Goal: Navigation & Orientation: Find specific page/section

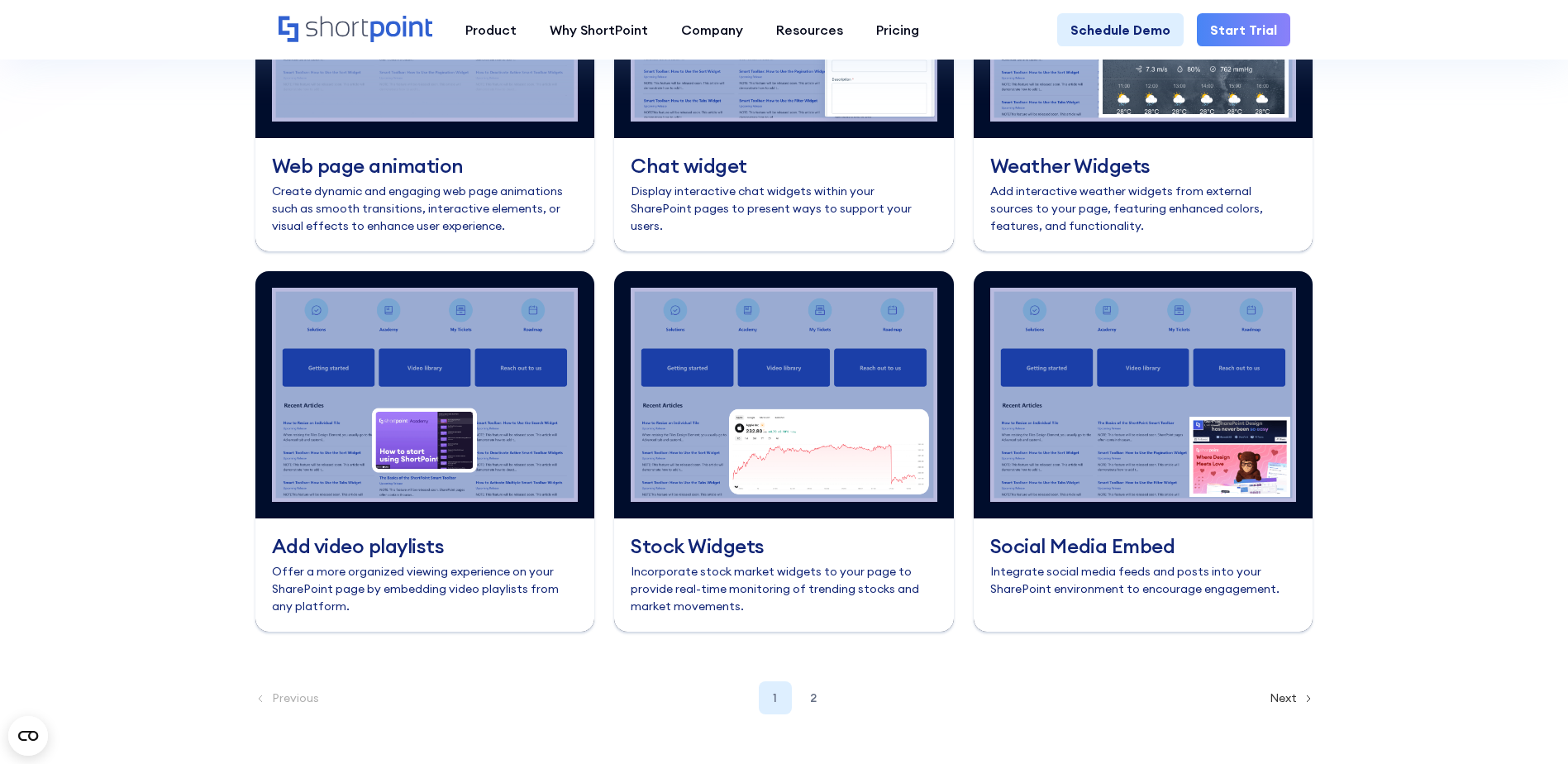
scroll to position [7020, 0]
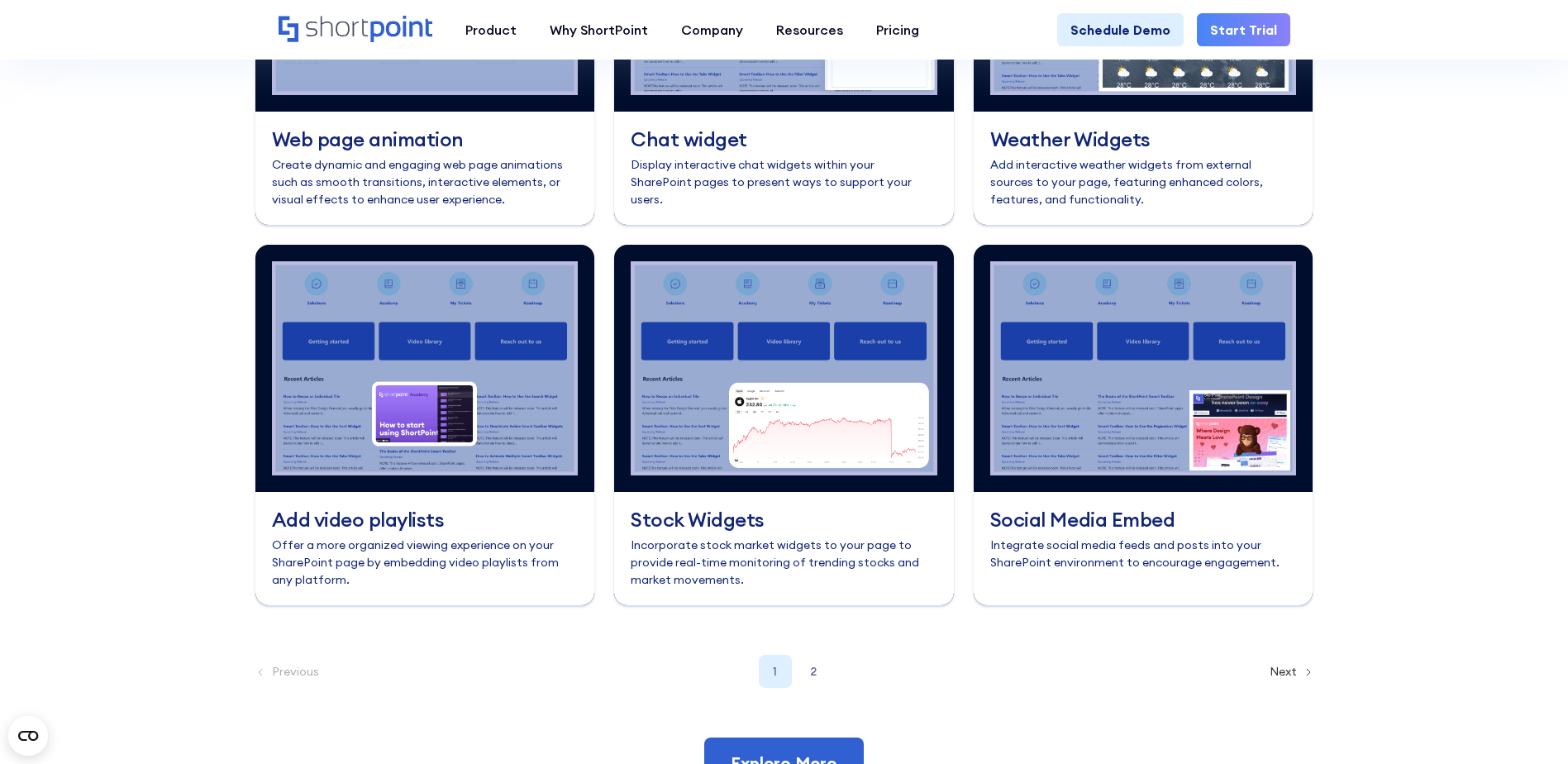
drag, startPoint x: 805, startPoint y: 710, endPoint x: 885, endPoint y: 695, distance: 81.4
click at [805, 688] on div "2" at bounding box center [813, 671] width 33 height 33
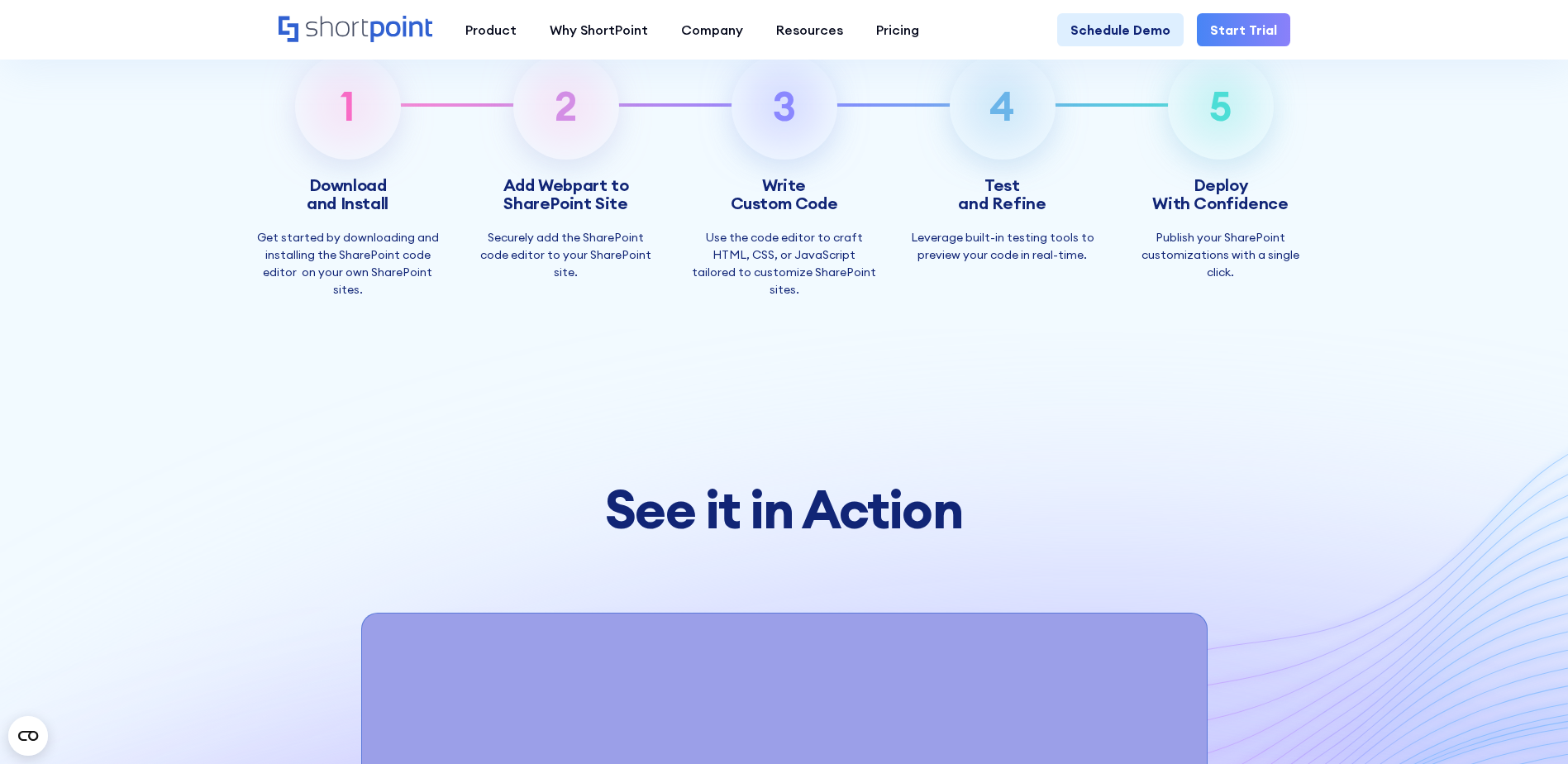
scroll to position [5449, 0]
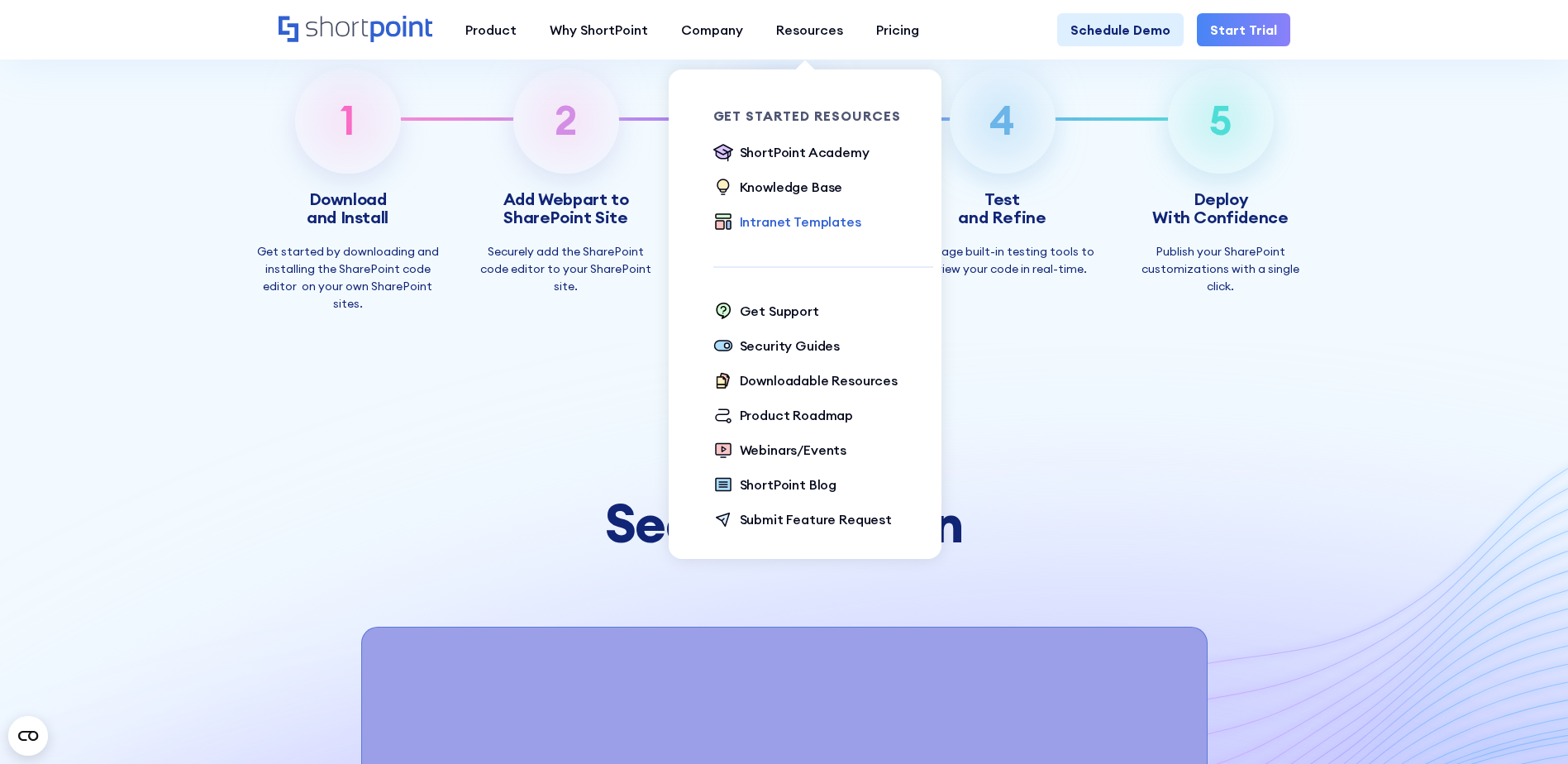
click at [835, 224] on div "Intranet Templates" at bounding box center [801, 221] width 122 height 20
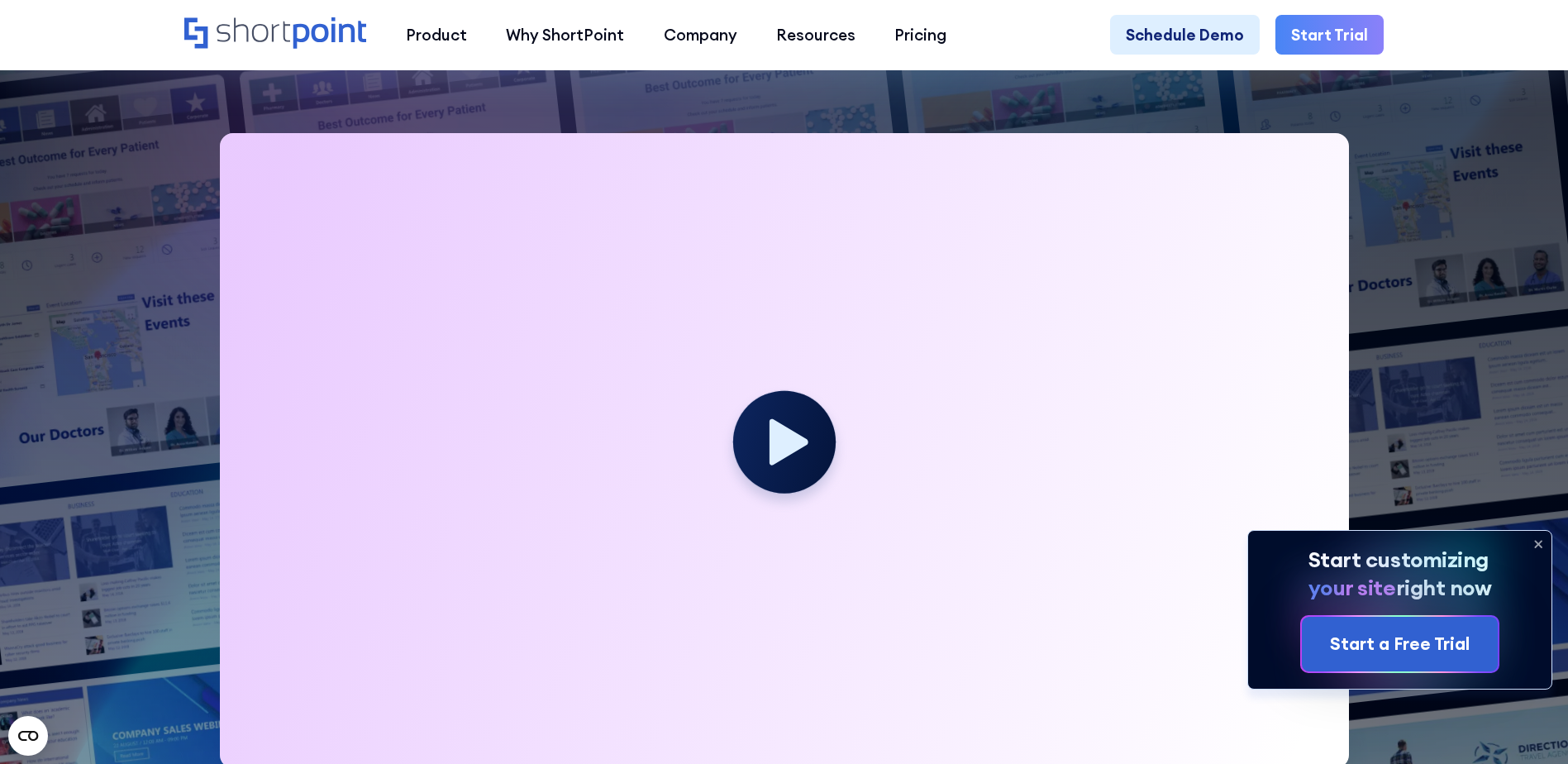
scroll to position [496, 0]
click at [1534, 540] on icon at bounding box center [1537, 544] width 27 height 27
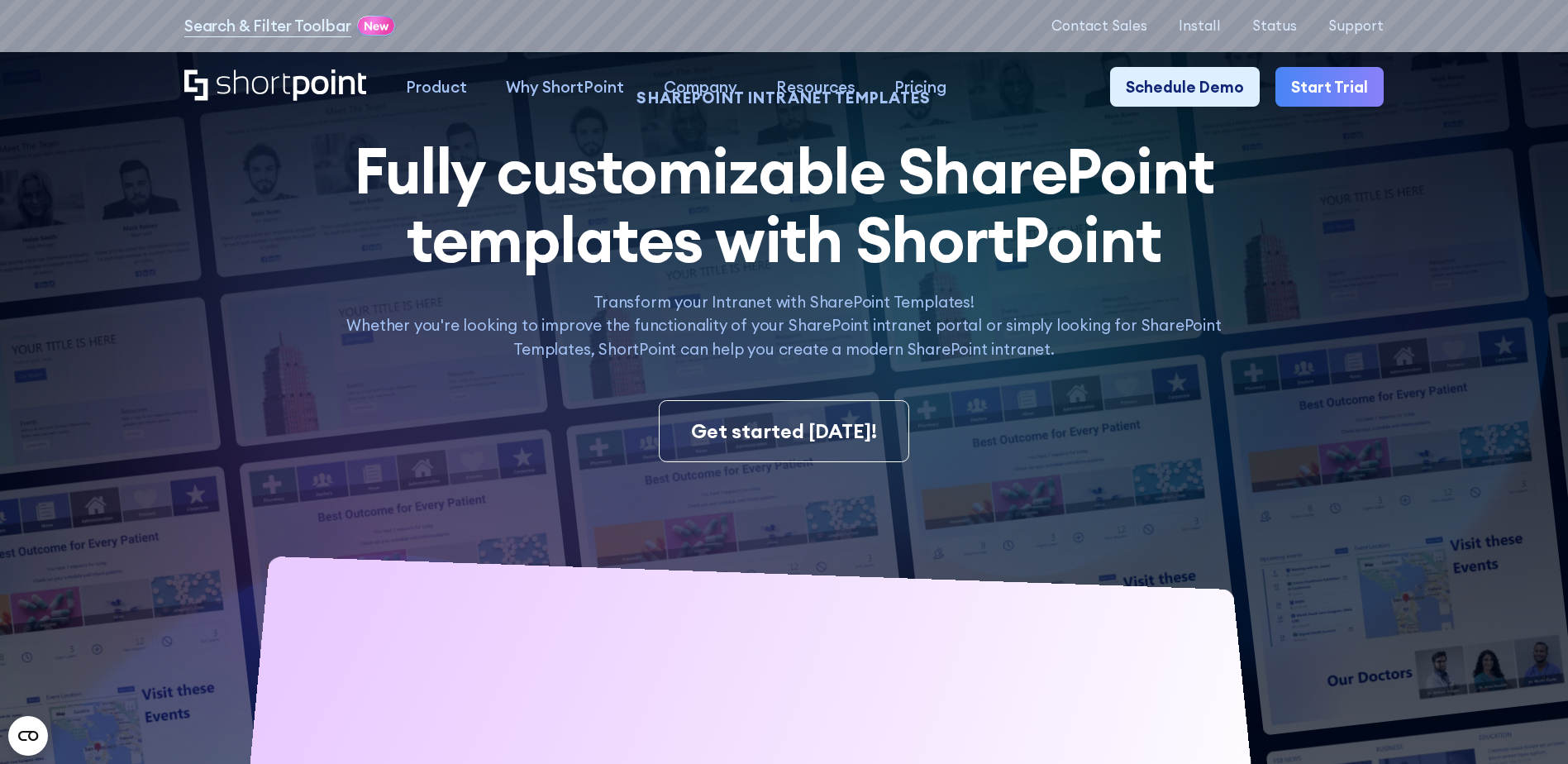
scroll to position [0, 0]
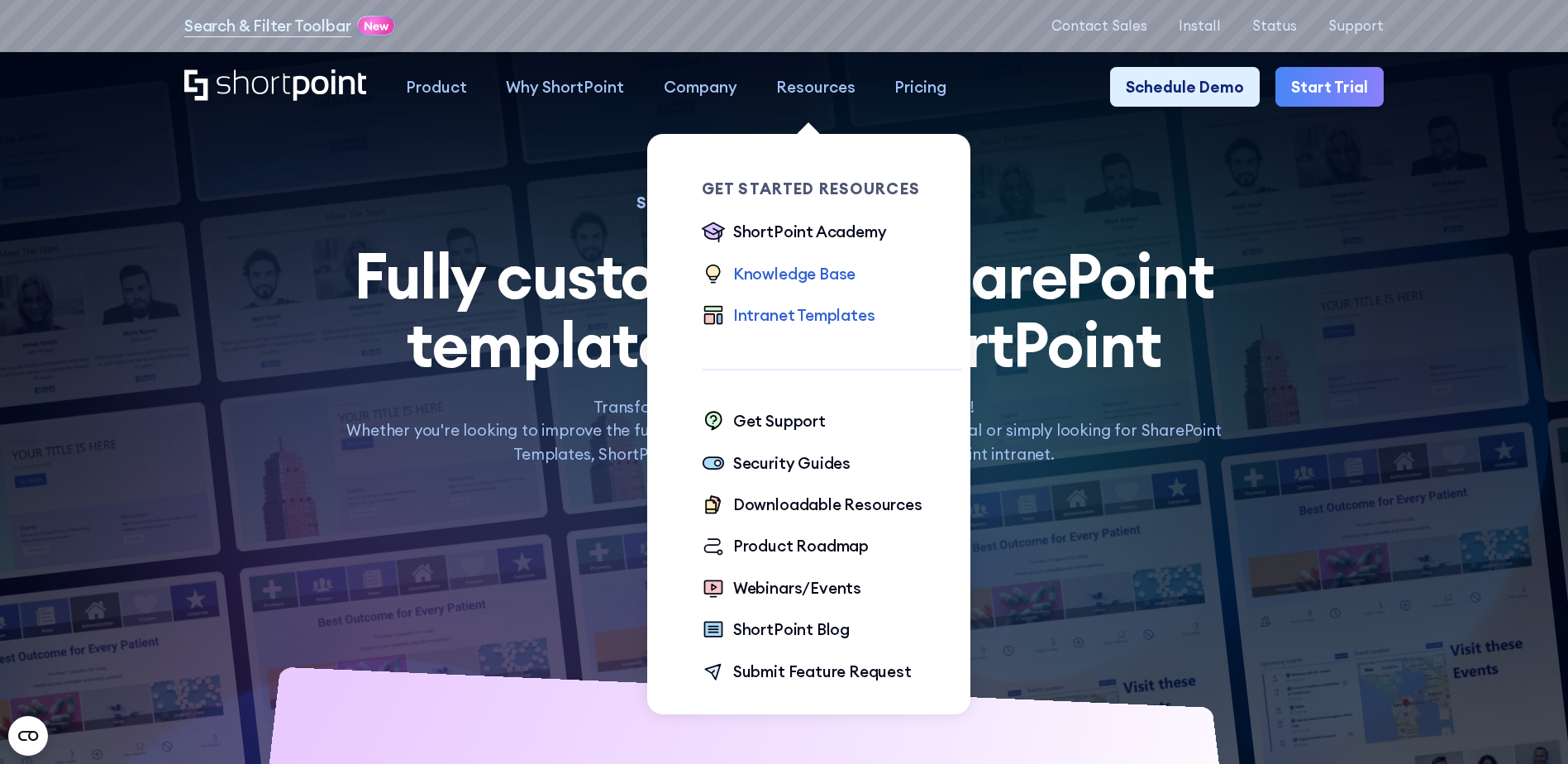
click at [791, 272] on div "Knowledge Base" at bounding box center [794, 273] width 122 height 23
